Goal: Navigation & Orientation: Find specific page/section

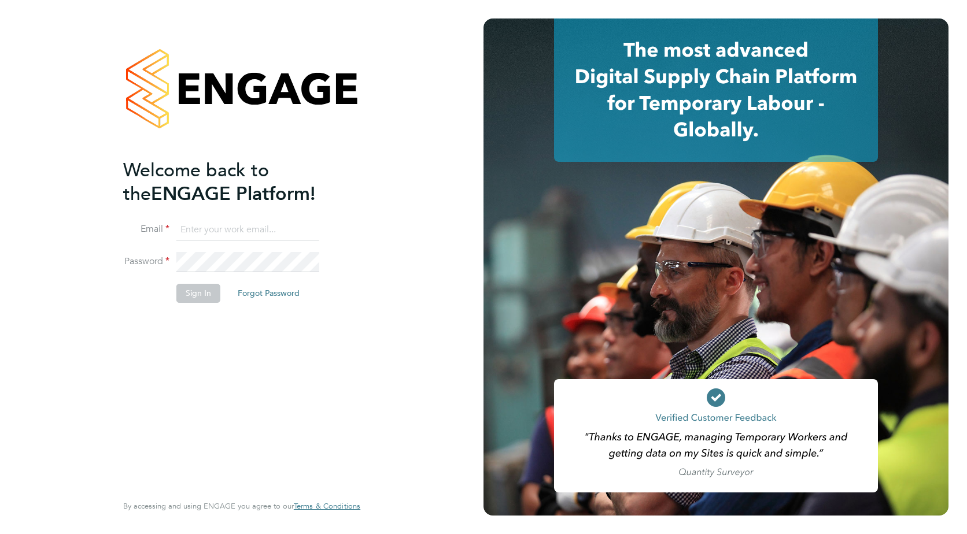
type input "[PERSON_NAME][EMAIL_ADDRESS][PERSON_NAME][DOMAIN_NAME]"
click at [184, 294] on button "Sign In" at bounding box center [198, 293] width 44 height 19
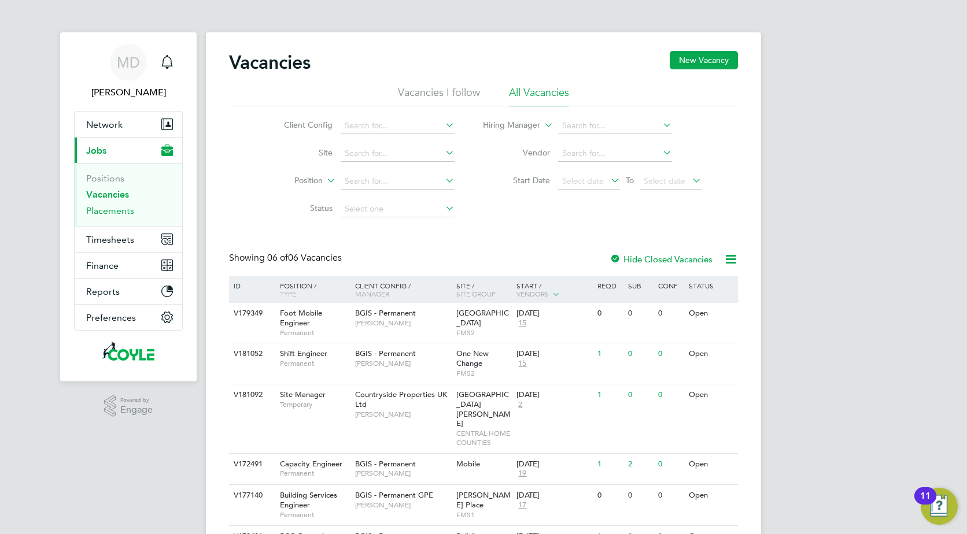
click at [103, 212] on link "Placements" at bounding box center [110, 210] width 48 height 11
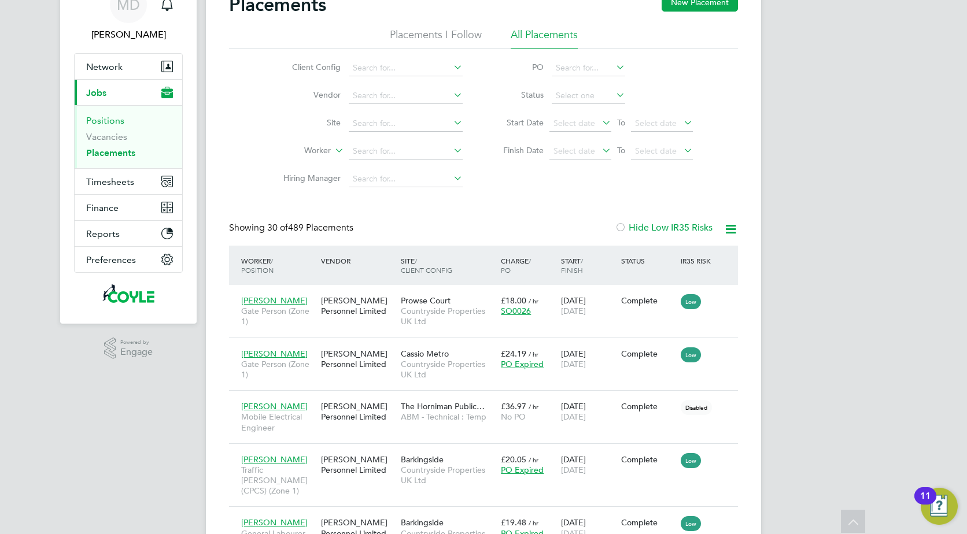
click at [115, 123] on link "Positions" at bounding box center [105, 120] width 38 height 11
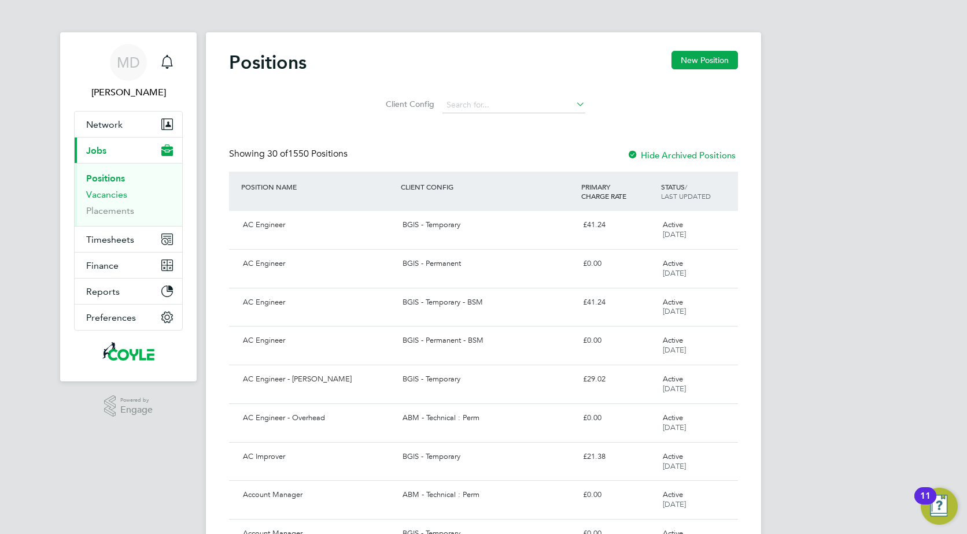
click at [97, 197] on link "Vacancies" at bounding box center [106, 194] width 41 height 11
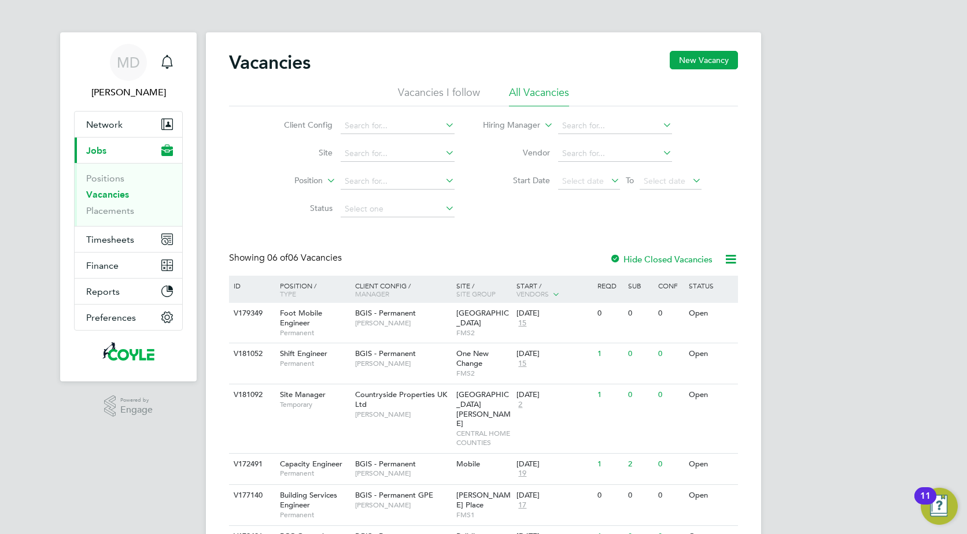
scroll to position [54, 0]
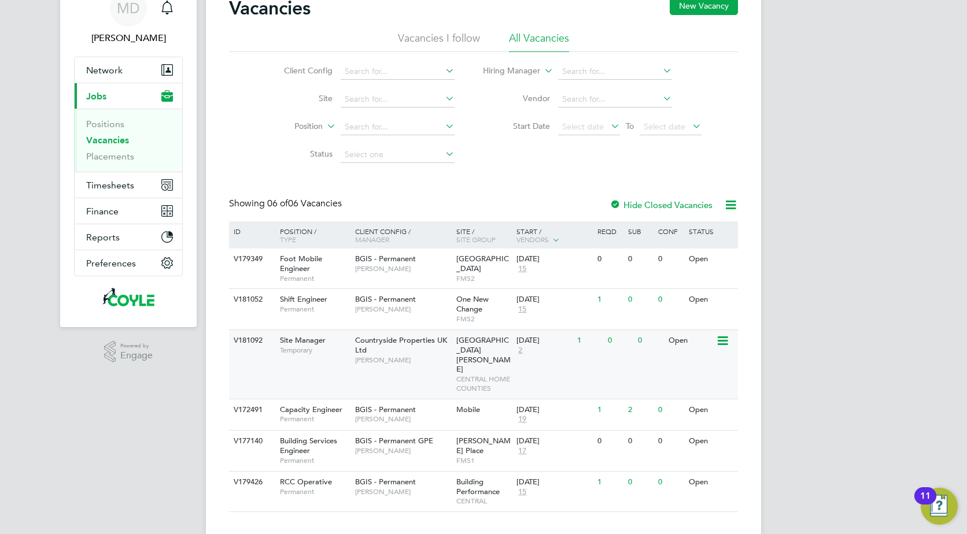
click at [522, 352] on span "2" at bounding box center [520, 351] width 8 height 10
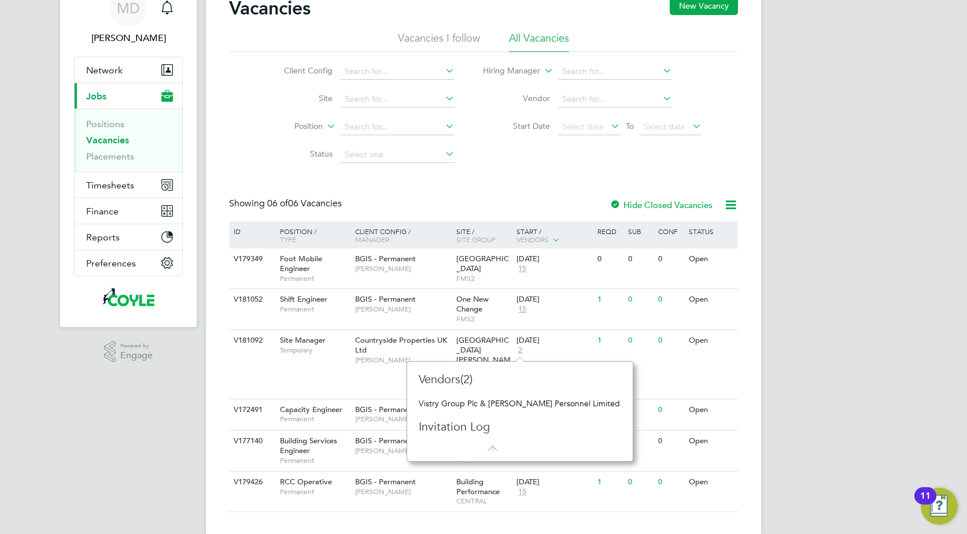
click at [913, 184] on div "MD [PERSON_NAME] Notifications Applications: Network Team Members Businesses Si…" at bounding box center [483, 250] width 967 height 608
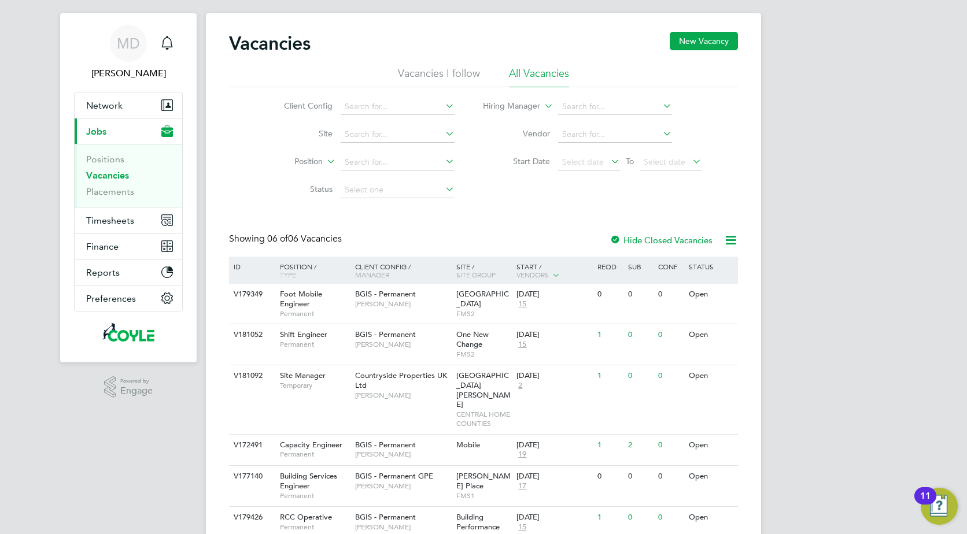
scroll to position [0, 0]
